Goal: Task Accomplishment & Management: Manage account settings

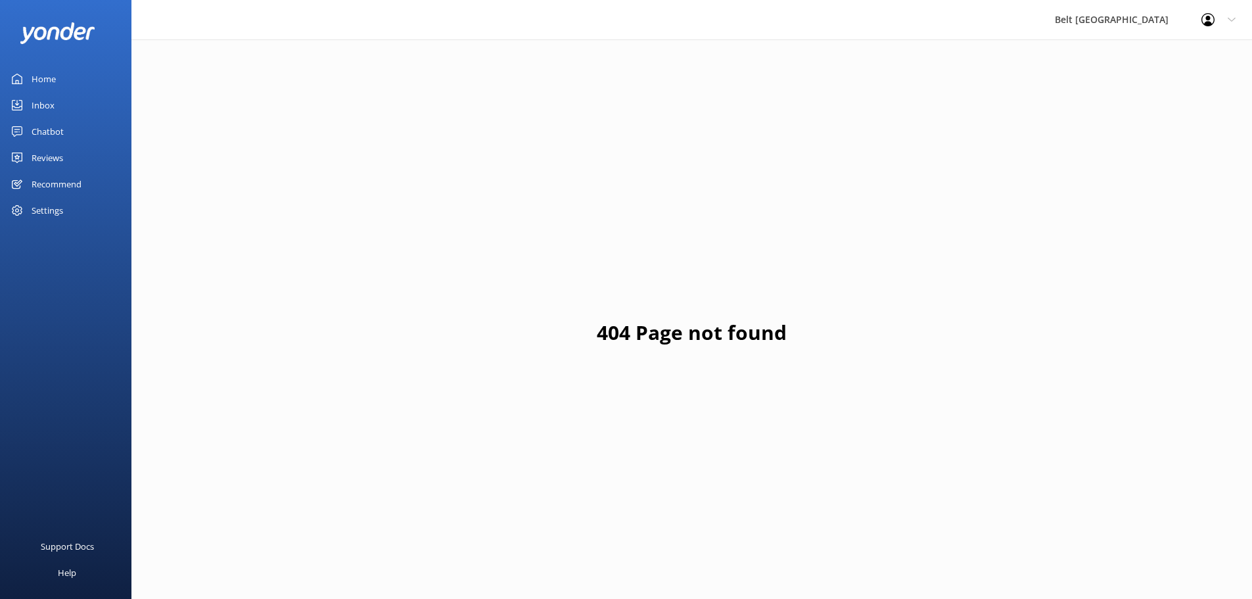
click at [57, 157] on div "Reviews" at bounding box center [48, 158] width 32 height 26
